Goal: Task Accomplishment & Management: Use online tool/utility

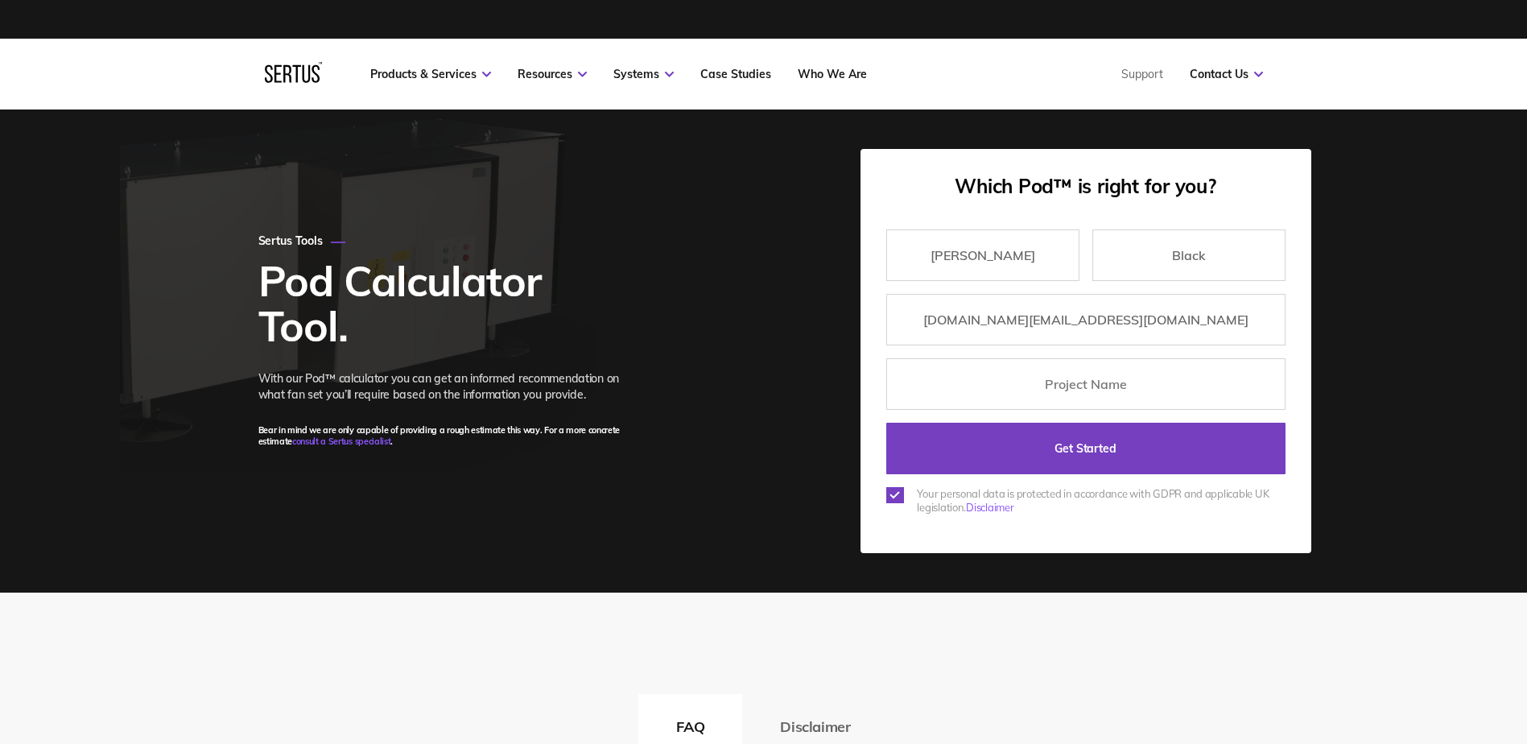
click at [1039, 432] on input "Get Started" at bounding box center [1085, 449] width 399 height 52
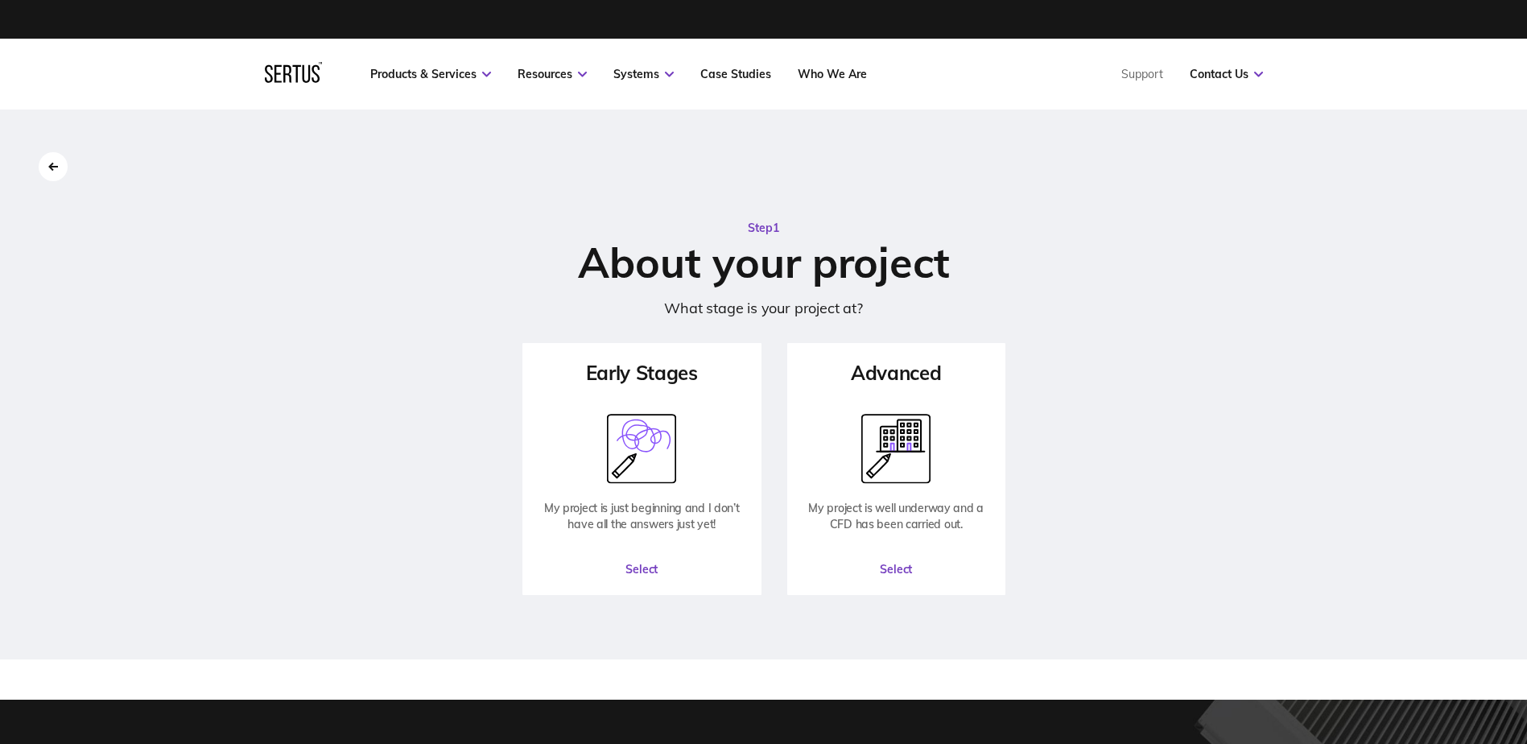
click at [656, 572] on button "Select" at bounding box center [642, 569] width 236 height 48
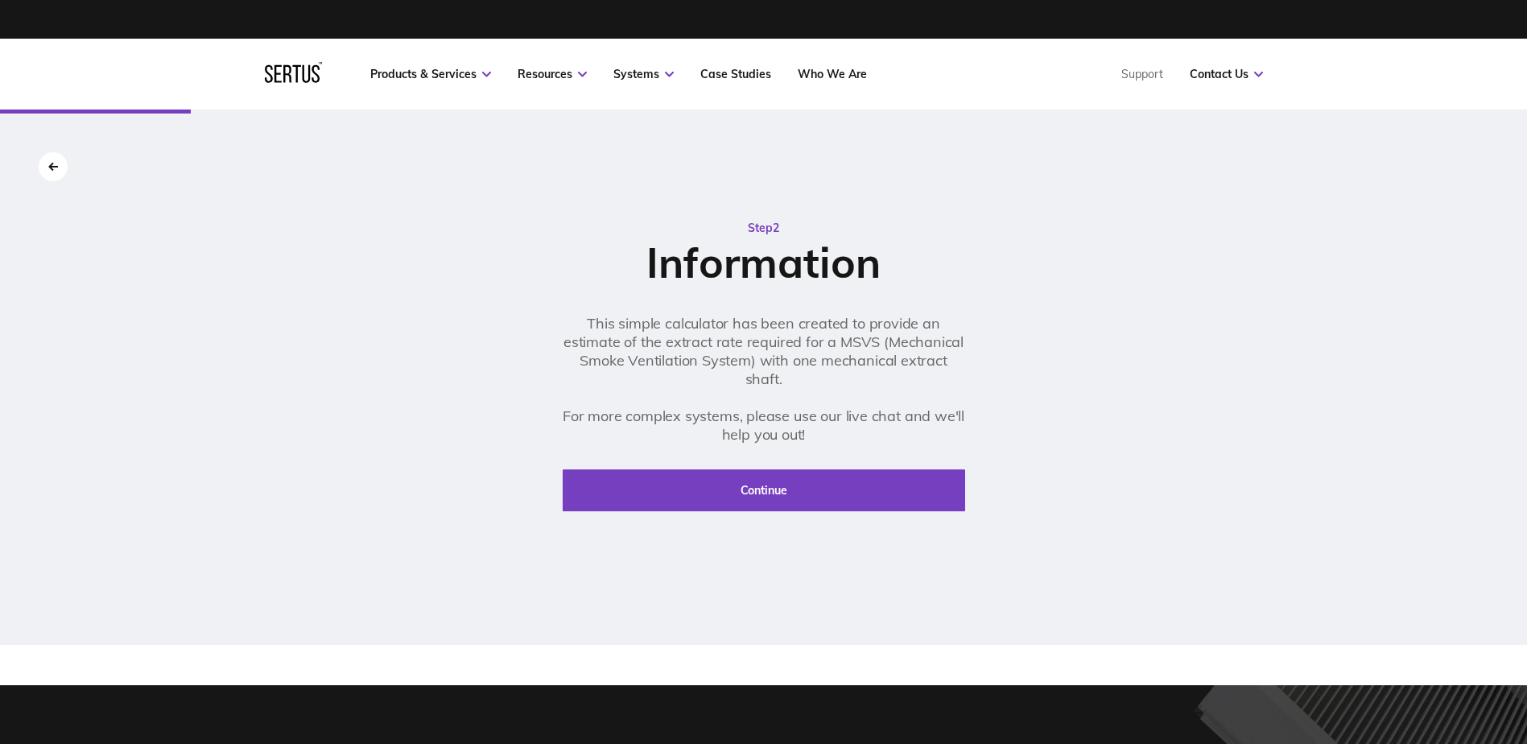
click at [684, 494] on button "Continue" at bounding box center [764, 490] width 403 height 42
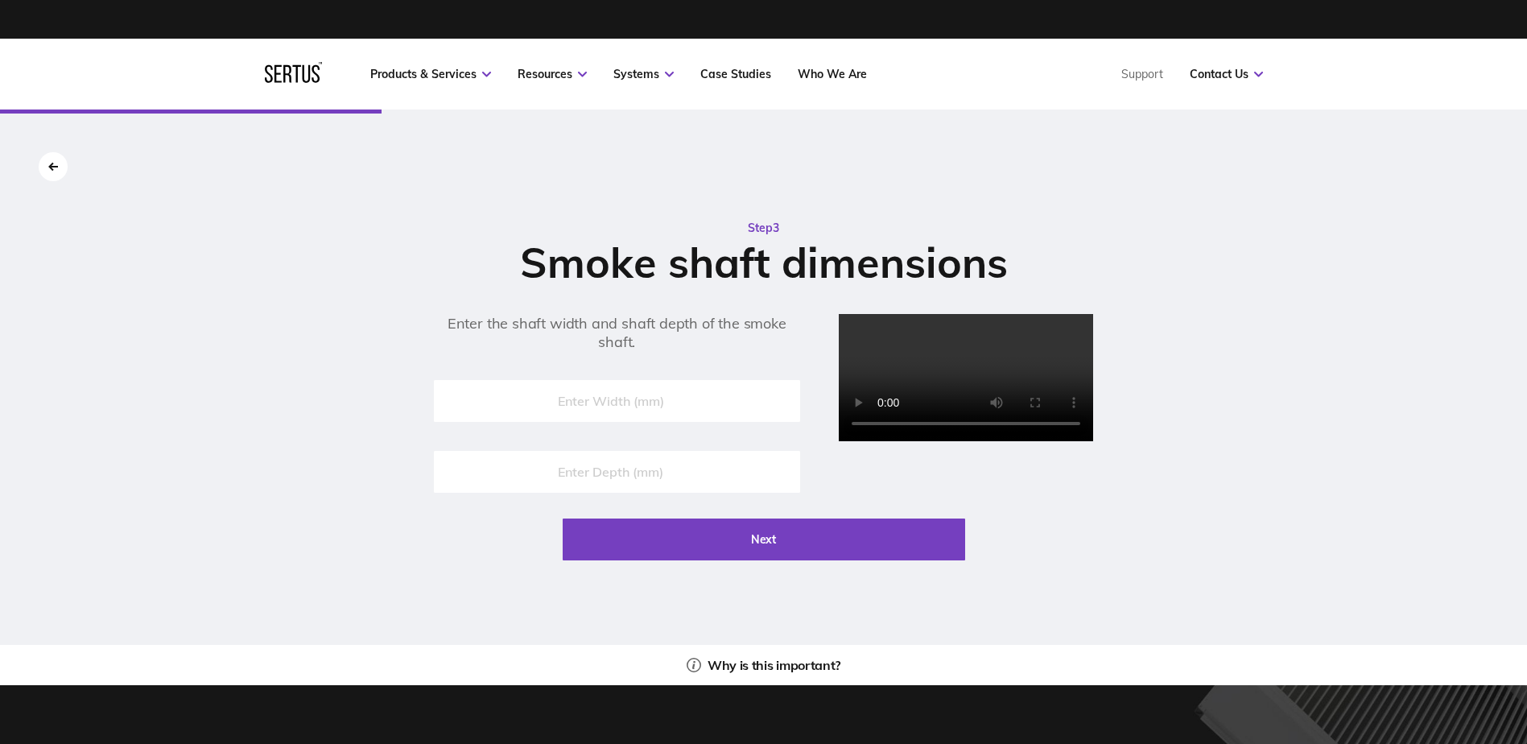
click at [608, 398] on input "number" at bounding box center [617, 401] width 366 height 42
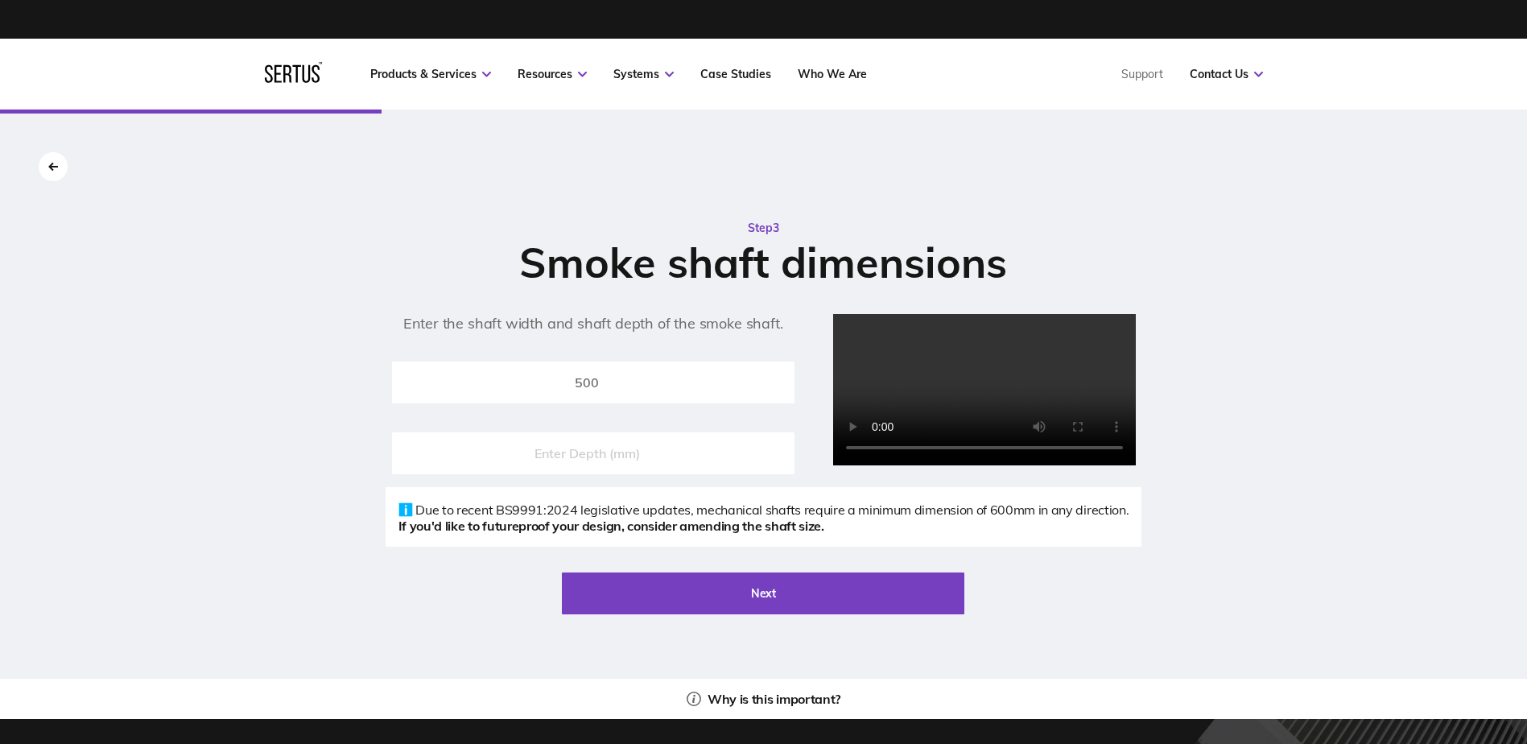
type input "500"
click at [603, 469] on input "number" at bounding box center [593, 453] width 403 height 42
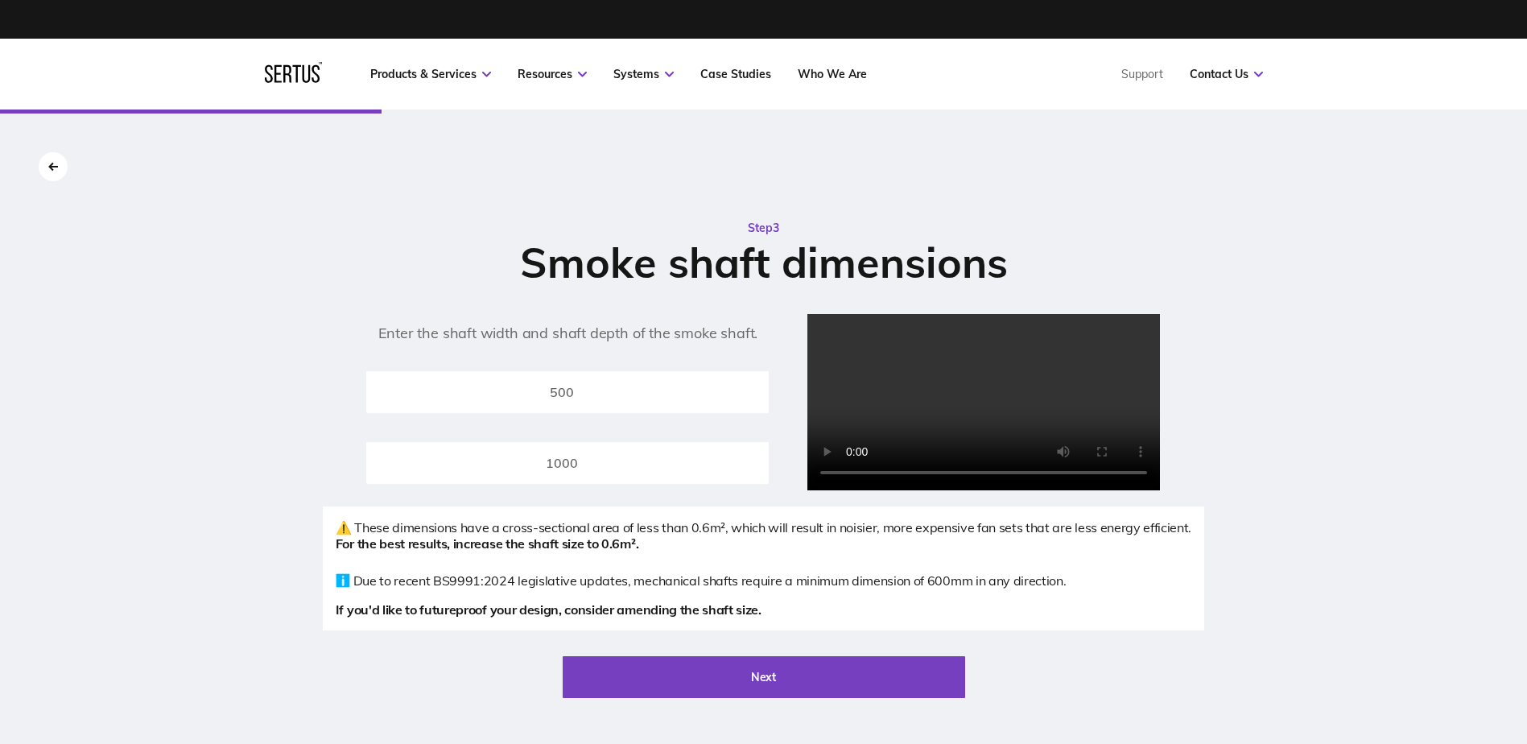
click at [111, 392] on div "Step 3 Smoke shaft dimensions Enter the shaft width and shaft depth of the smok…" at bounding box center [763, 455] width 1527 height 693
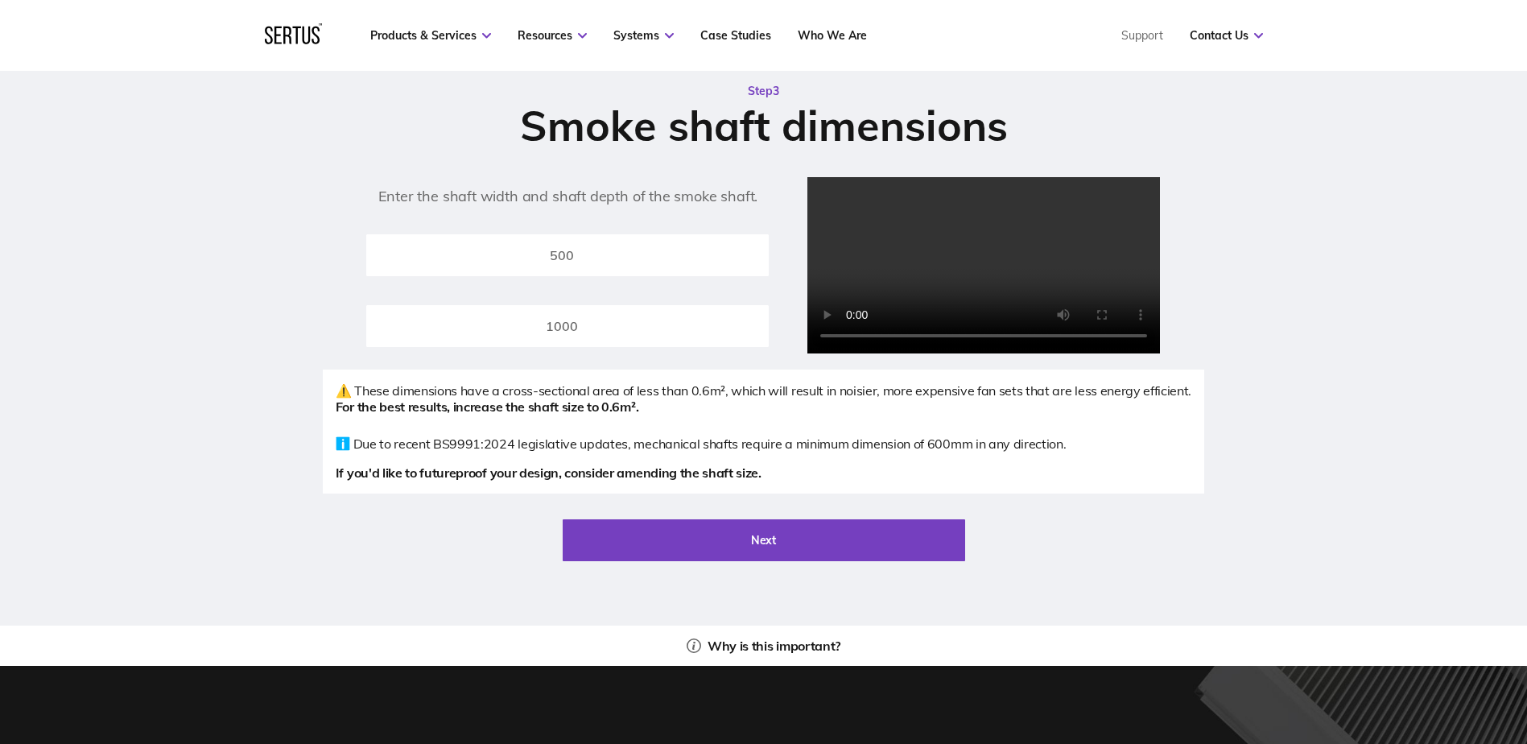
scroll to position [161, 0]
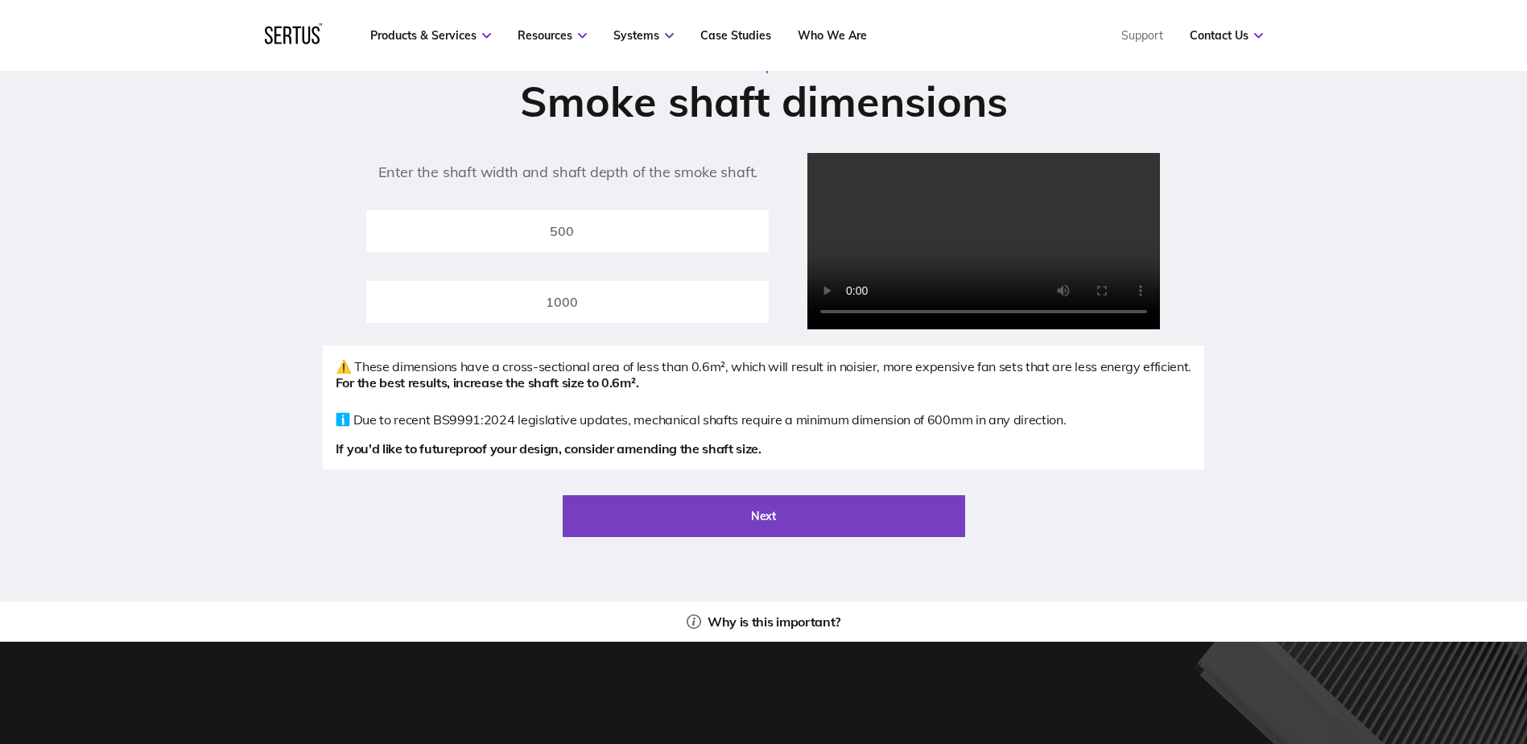
click at [581, 310] on input "1000" at bounding box center [567, 302] width 403 height 42
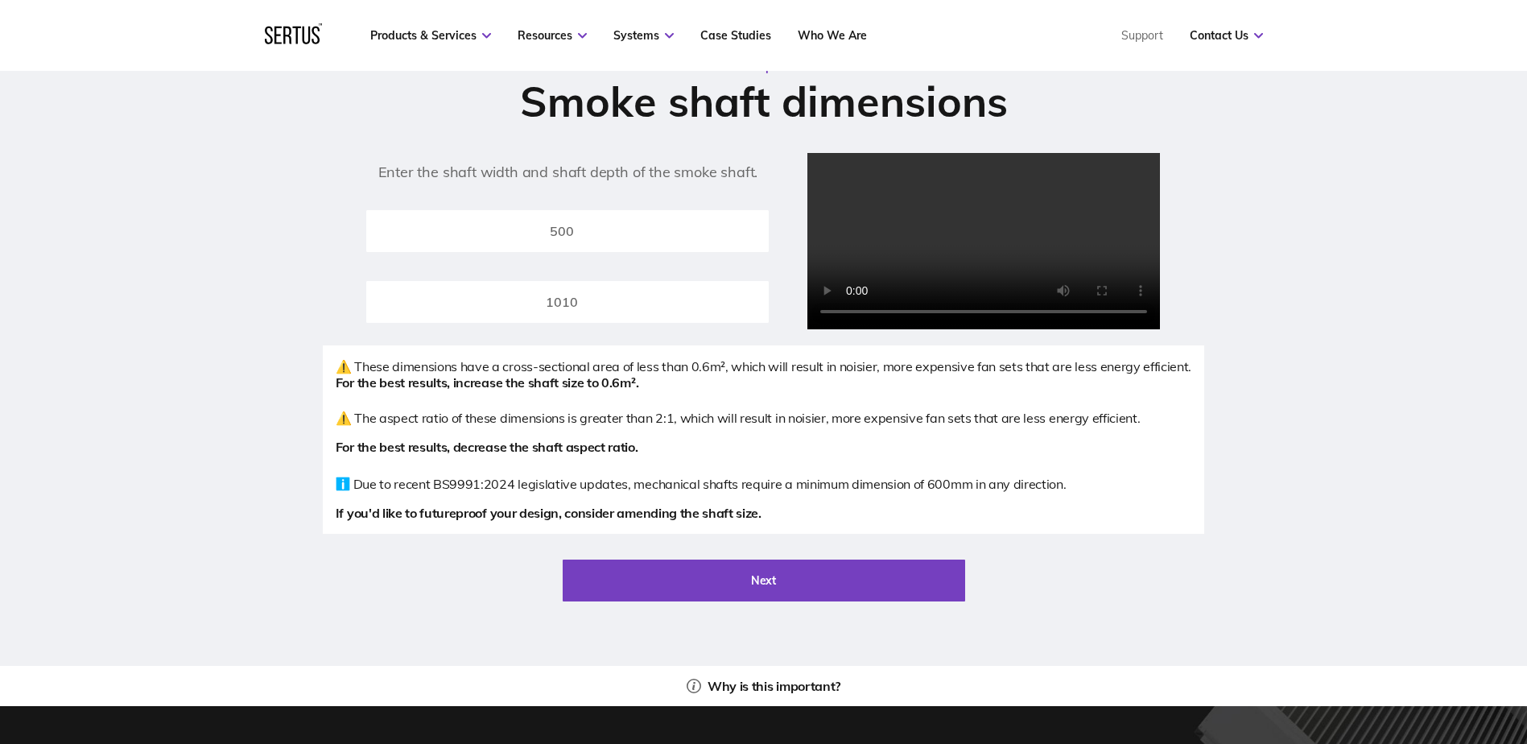
click at [622, 244] on input "500" at bounding box center [567, 231] width 403 height 42
click at [213, 341] on div "Step 3 Smoke shaft dimensions Enter the shaft width and shaft depth of the smok…" at bounding box center [763, 327] width 1527 height 758
click at [582, 314] on input "1010" at bounding box center [567, 302] width 403 height 42
type input "1100"
click at [599, 252] on input "500" at bounding box center [567, 231] width 403 height 42
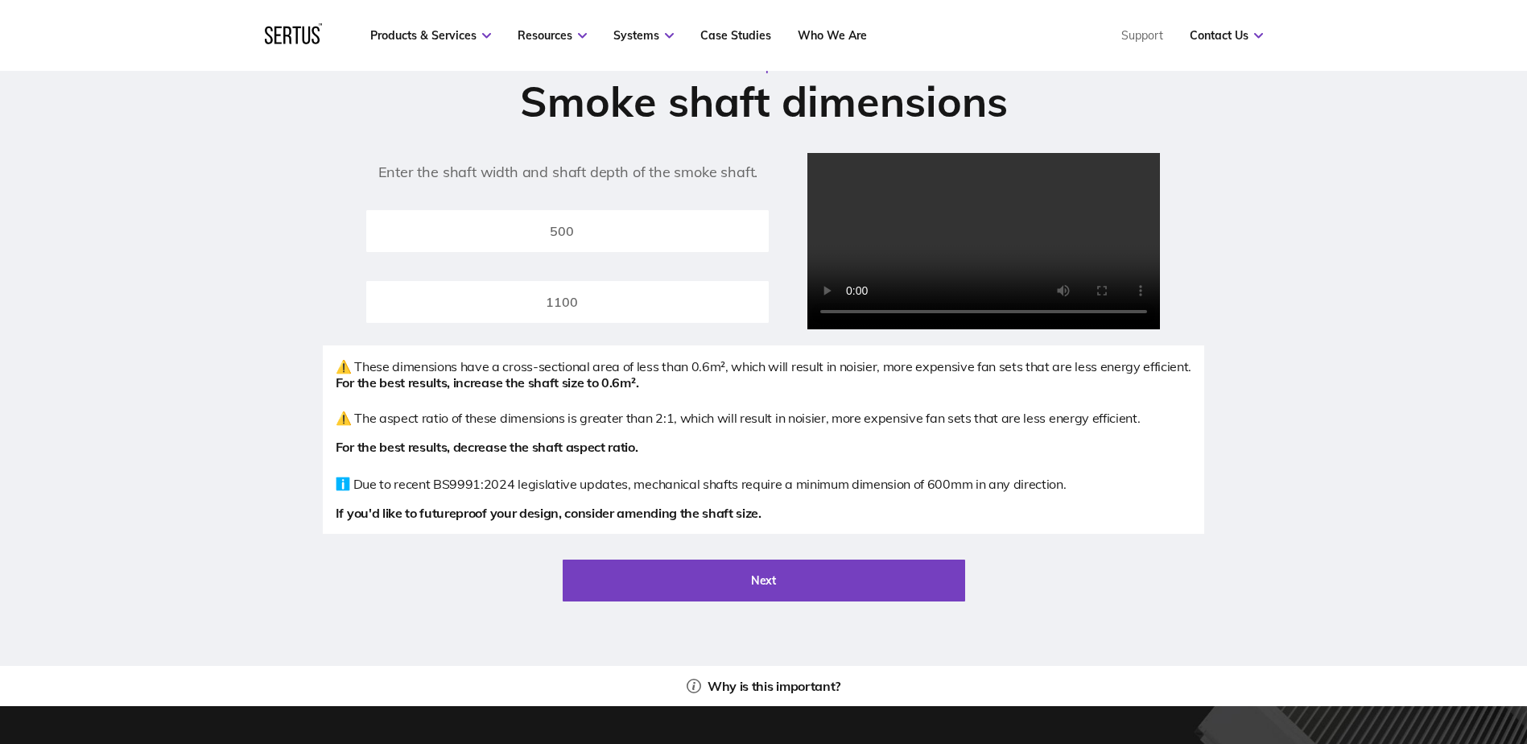
click at [218, 367] on div "Step 3 Smoke shaft dimensions Enter the shaft width and shaft depth of the smok…" at bounding box center [763, 327] width 1527 height 758
click at [594, 250] on input "500" at bounding box center [567, 231] width 403 height 42
